Goal: Task Accomplishment & Management: Manage account settings

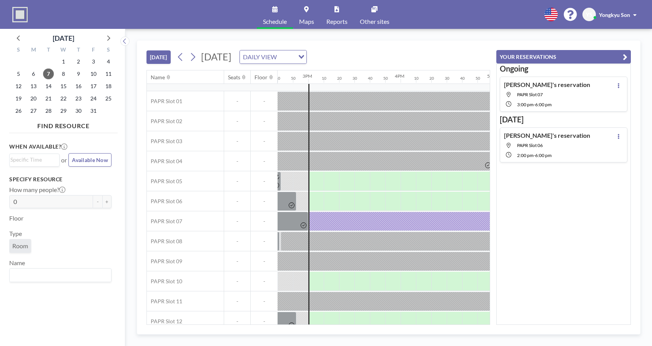
scroll to position [24, 1353]
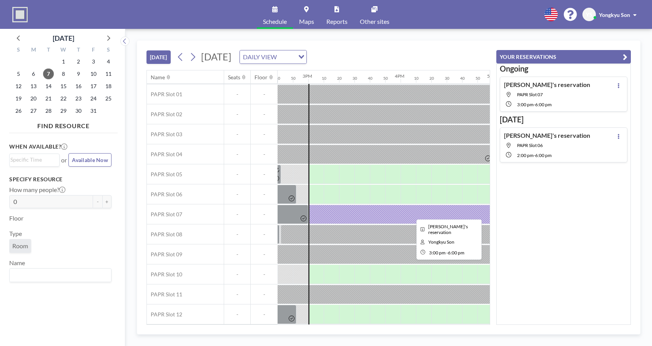
click at [395, 204] on div at bounding box center [446, 213] width 277 height 19
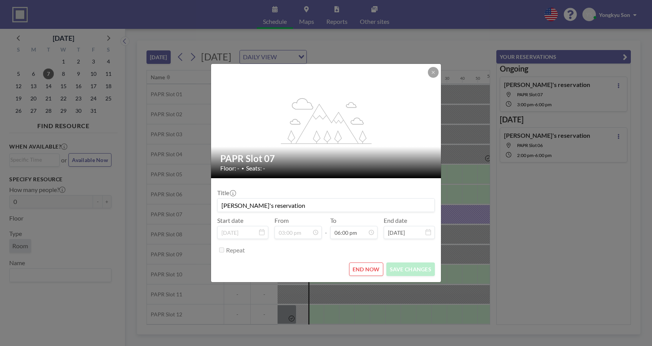
scroll to position [1478, 0]
click at [372, 266] on button "END NOW" at bounding box center [366, 268] width 34 height 13
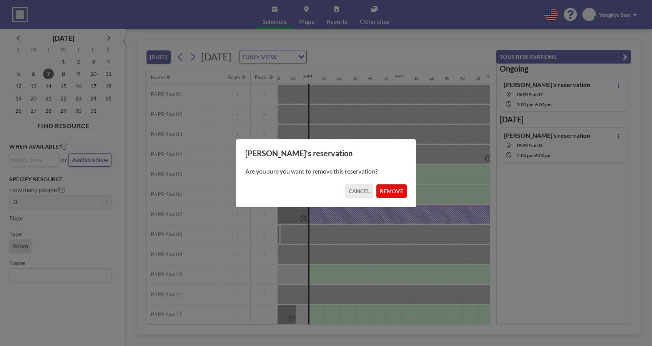
click at [389, 191] on button "REMOVE" at bounding box center [391, 190] width 30 height 13
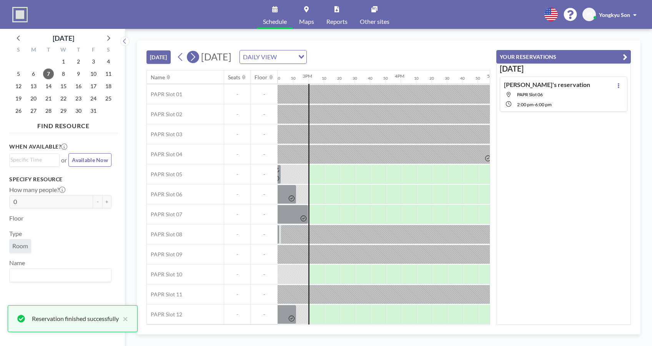
click at [192, 53] on icon at bounding box center [192, 57] width 7 height 12
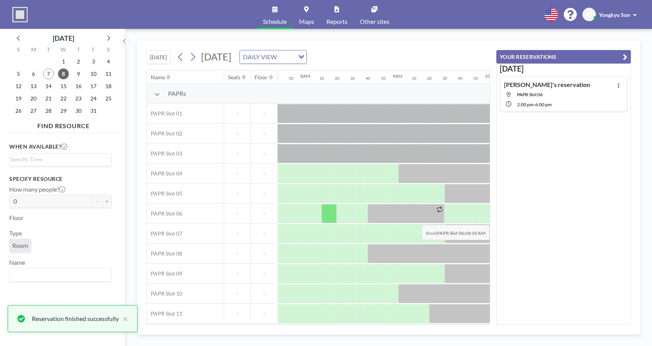
scroll to position [0, 723]
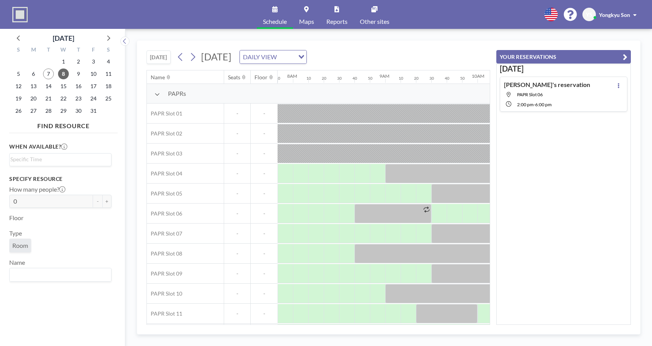
click at [237, 206] on div "-" at bounding box center [237, 213] width 27 height 20
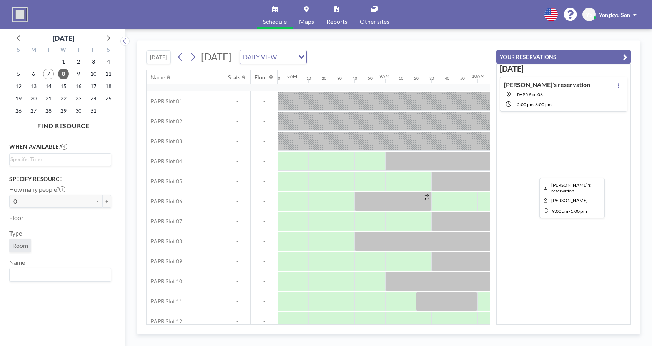
scroll to position [24, 723]
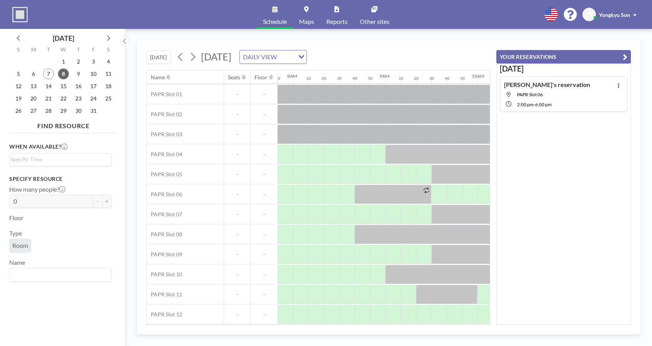
click at [566, 98] on div "[PERSON_NAME]'s reservation [GEOGRAPHIC_DATA] 06 2:00 PM - 6:00 PM" at bounding box center [564, 93] width 128 height 35
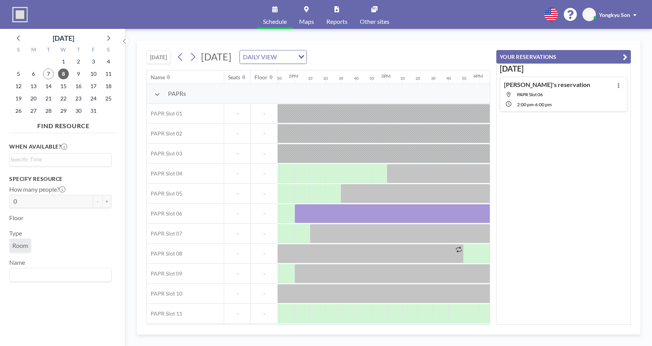
scroll to position [0, 1276]
click at [621, 80] on div "[PERSON_NAME]'s reservation [GEOGRAPHIC_DATA] 06 2:00 PM - 6:00 PM" at bounding box center [564, 93] width 128 height 35
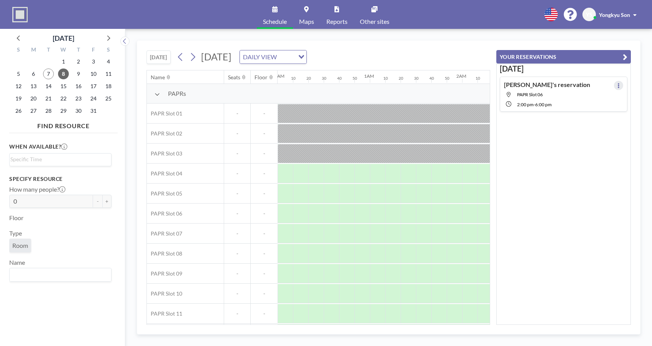
click at [617, 84] on icon at bounding box center [618, 85] width 3 height 5
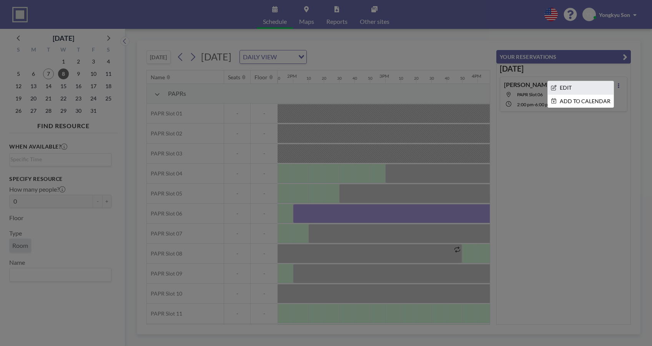
click at [560, 91] on li "EDIT" at bounding box center [581, 87] width 66 height 13
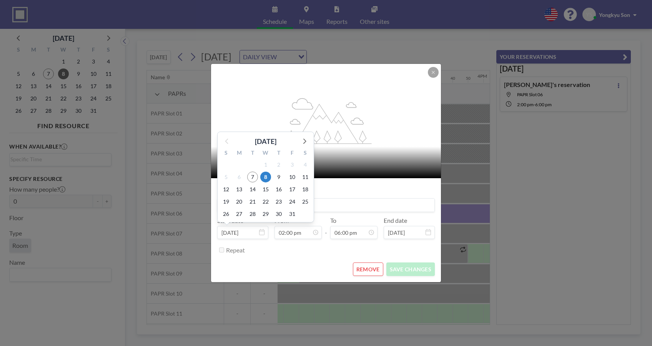
scroll to position [0, 1276]
click at [258, 231] on input "[DATE]" at bounding box center [242, 232] width 51 height 13
click at [279, 177] on span "9" at bounding box center [278, 176] width 11 height 11
type input "[DATE]"
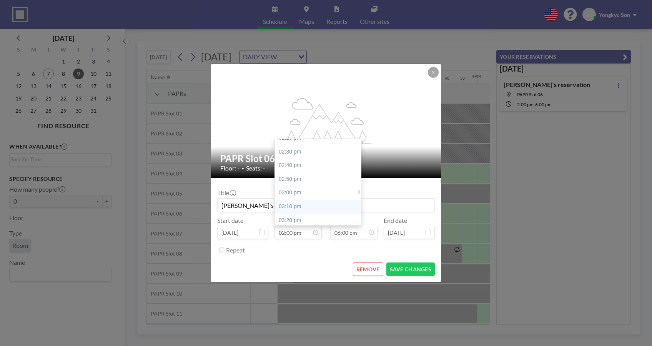
scroll to position [1200, 0]
click at [296, 178] on div "03:00 pm" at bounding box center [320, 177] width 91 height 14
type input "03:00 pm"
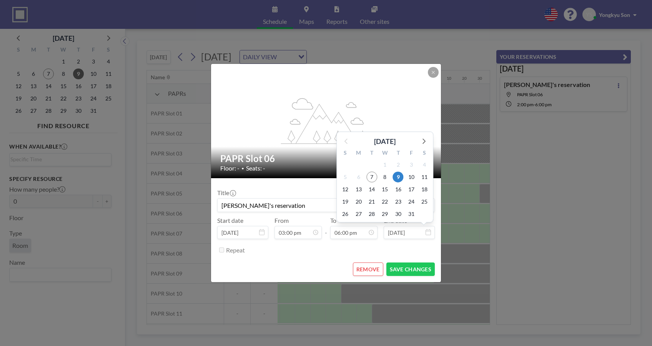
scroll to position [1478, 0]
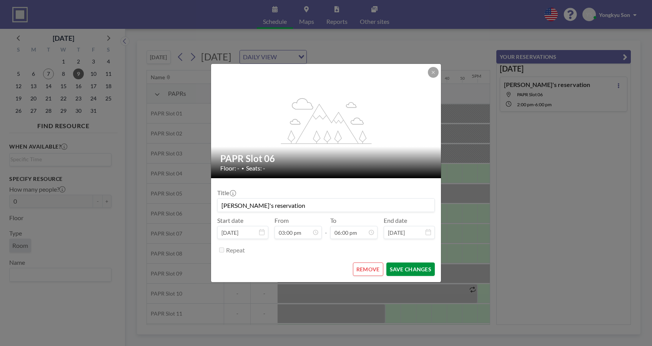
click at [407, 269] on button "SAVE CHANGES" at bounding box center [410, 268] width 48 height 13
